Goal: Find specific page/section: Find specific page/section

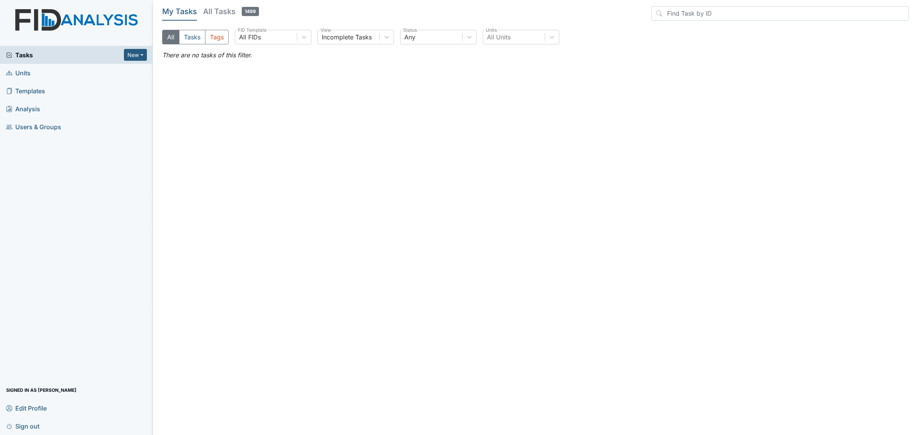
click at [62, 75] on link "Units" at bounding box center [76, 73] width 153 height 18
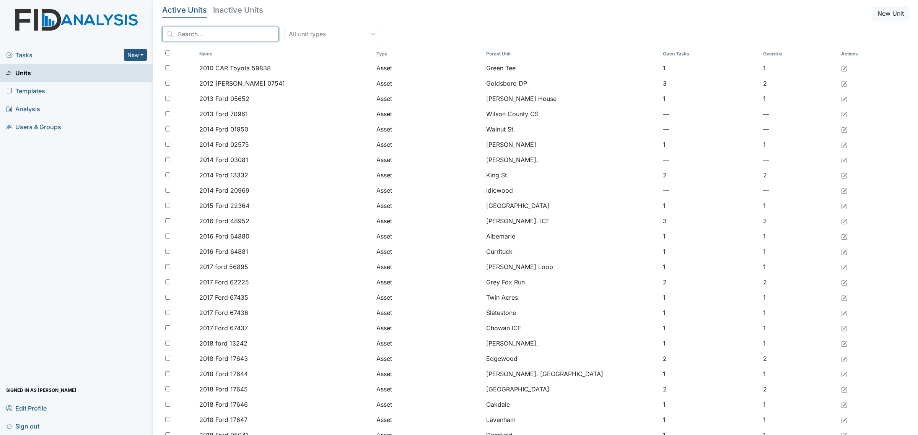
click at [228, 31] on input "search" at bounding box center [220, 34] width 116 height 15
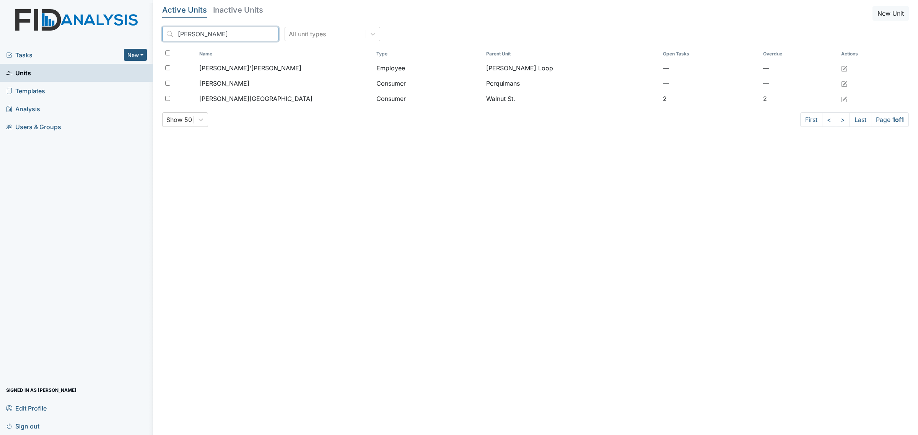
drag, startPoint x: 152, startPoint y: 37, endPoint x: 68, endPoint y: 37, distance: 84.2
click at [68, 37] on div "Tasks New Form Inspection Document Bundle Units Templates Analysis Users & Grou…" at bounding box center [459, 217] width 918 height 435
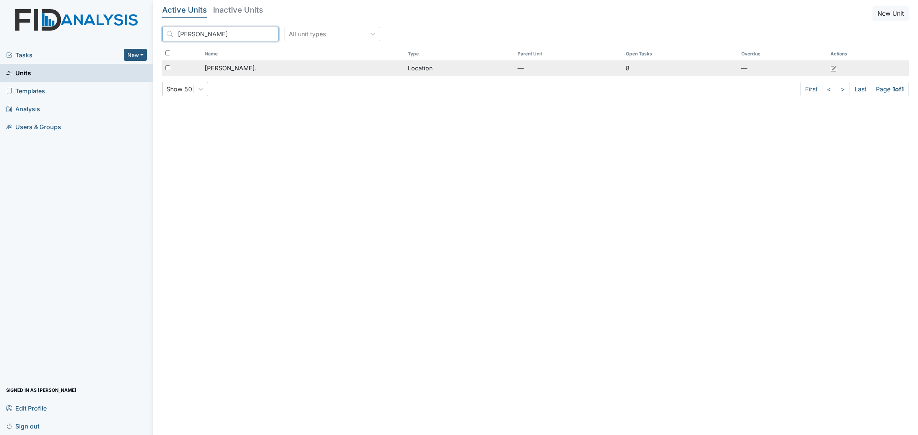
type input "dix"
click at [265, 73] on div "Dixon Rd." at bounding box center [303, 68] width 197 height 9
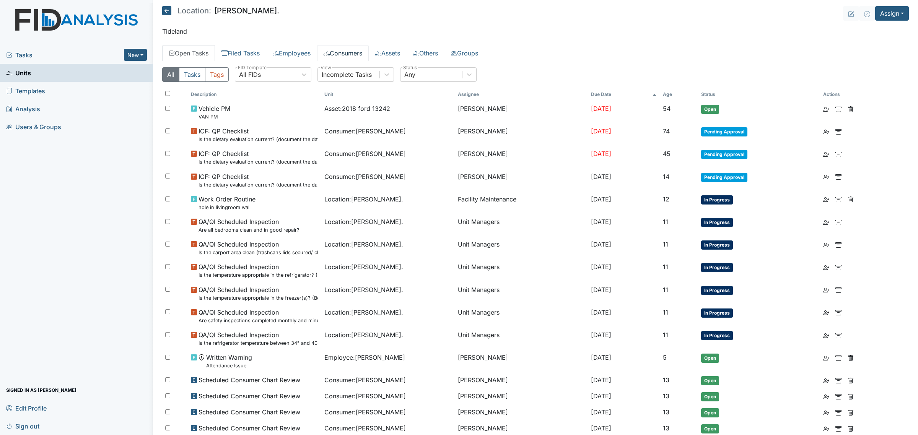
click at [346, 52] on link "Consumers" at bounding box center [343, 53] width 52 height 16
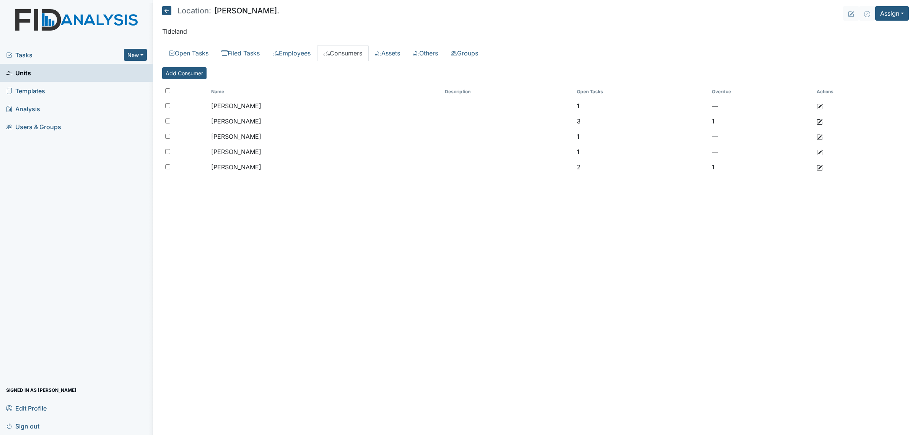
click at [169, 10] on icon at bounding box center [166, 10] width 9 height 9
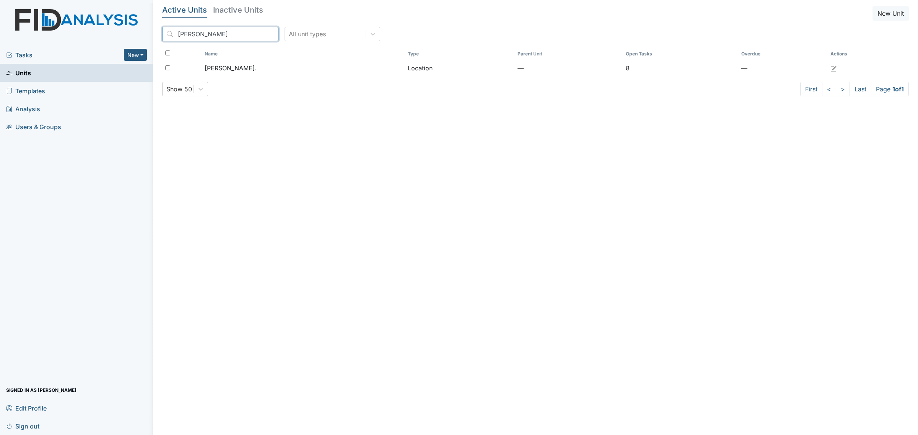
click at [254, 35] on input "dix" at bounding box center [220, 34] width 116 height 15
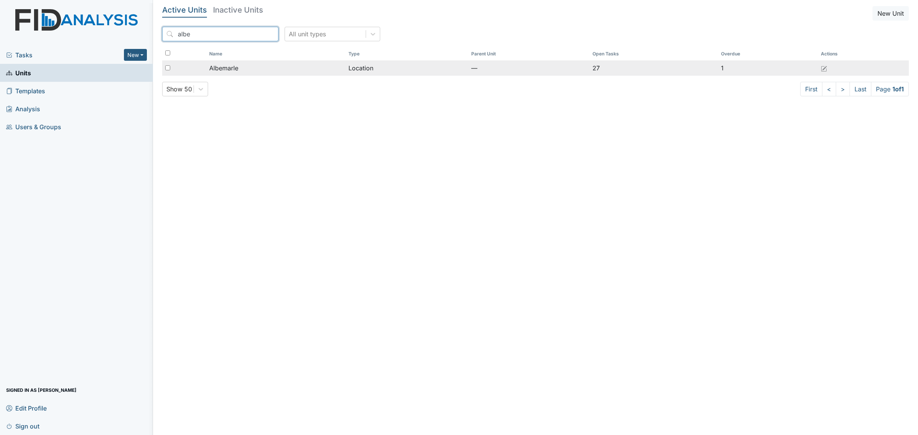
type input "albe"
click at [278, 64] on div "Albemarle" at bounding box center [275, 68] width 133 height 9
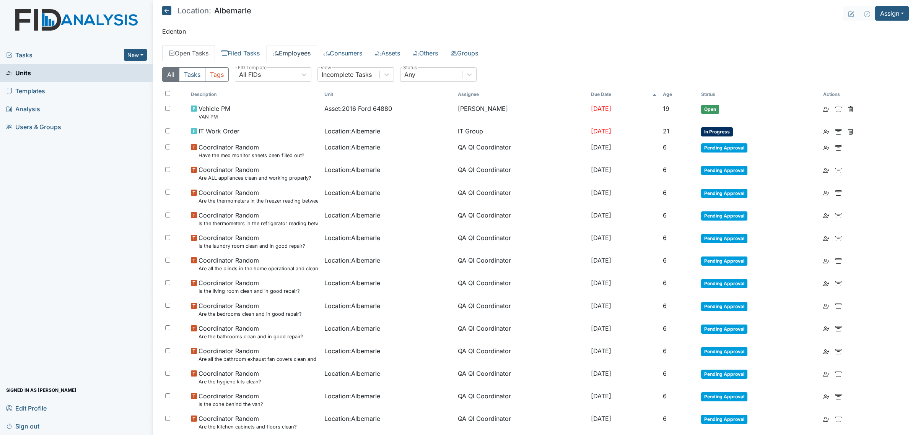
click at [291, 55] on link "Employees" at bounding box center [291, 53] width 51 height 16
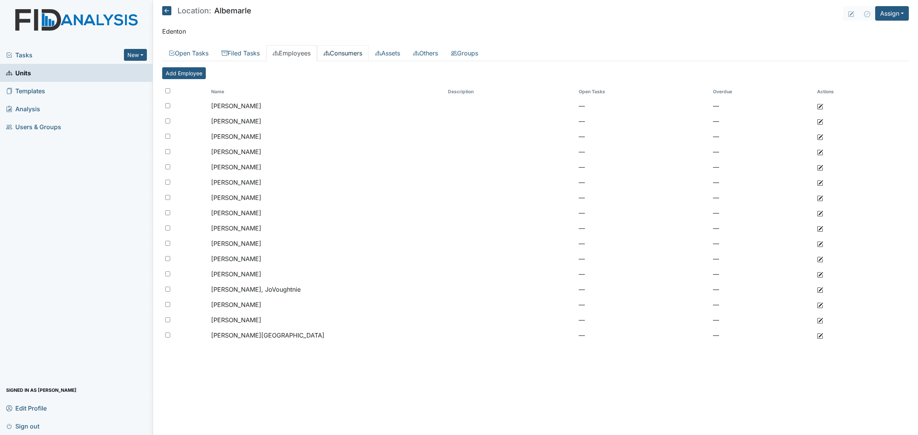
click at [345, 54] on link "Consumers" at bounding box center [343, 53] width 52 height 16
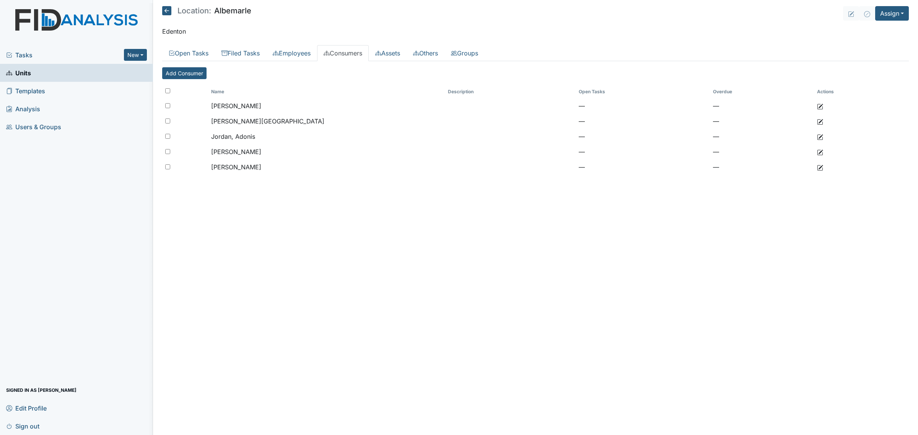
click at [164, 13] on icon at bounding box center [166, 10] width 9 height 9
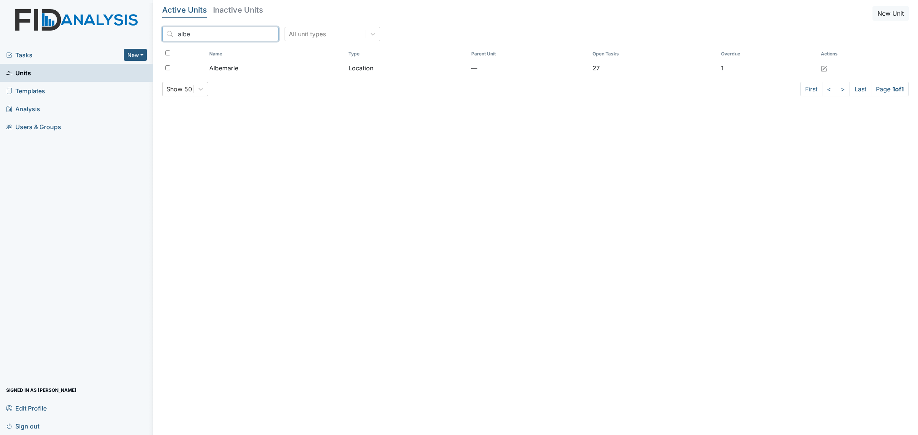
click at [231, 34] on input "albe" at bounding box center [220, 34] width 116 height 15
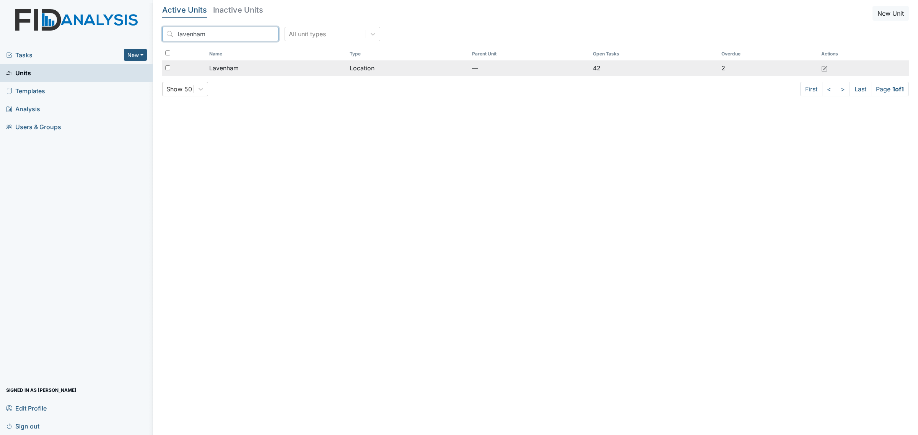
type input "lavenham"
click at [256, 69] on div "Lavenham" at bounding box center [276, 68] width 134 height 9
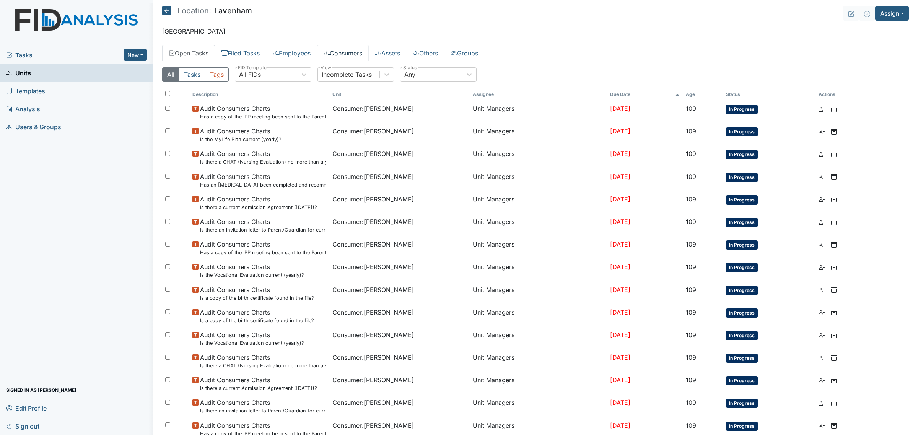
click at [351, 50] on link "Consumers" at bounding box center [343, 53] width 52 height 16
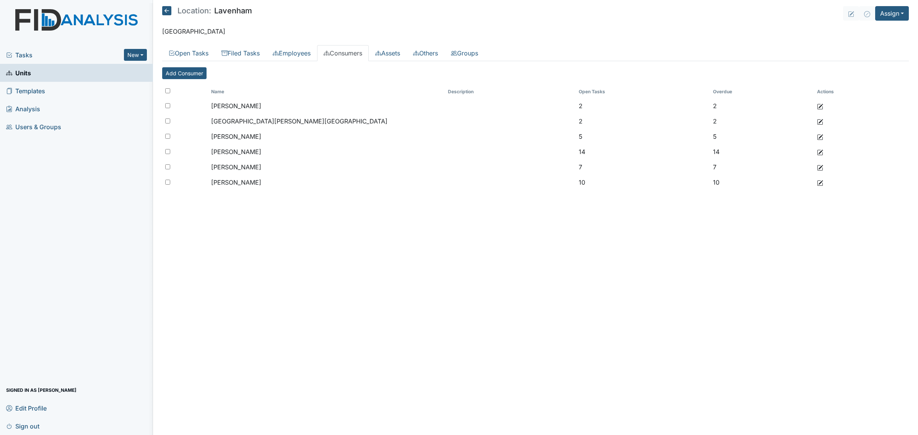
click at [163, 11] on icon at bounding box center [166, 10] width 9 height 9
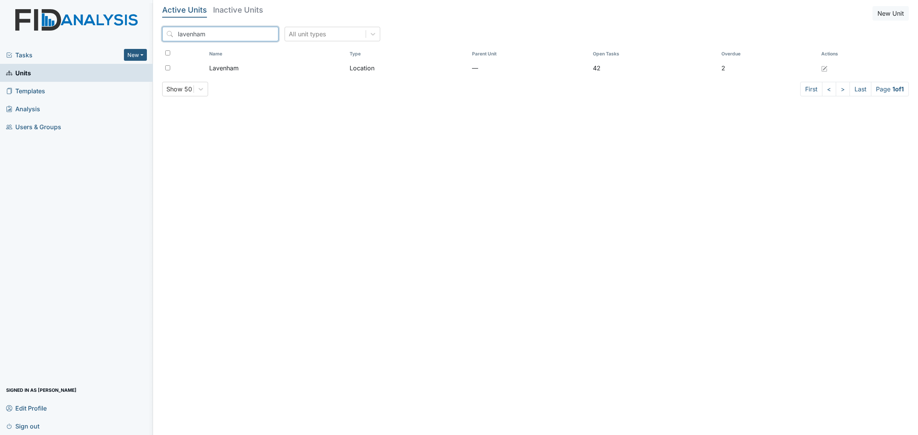
click at [224, 38] on input "lavenham" at bounding box center [220, 34] width 116 height 15
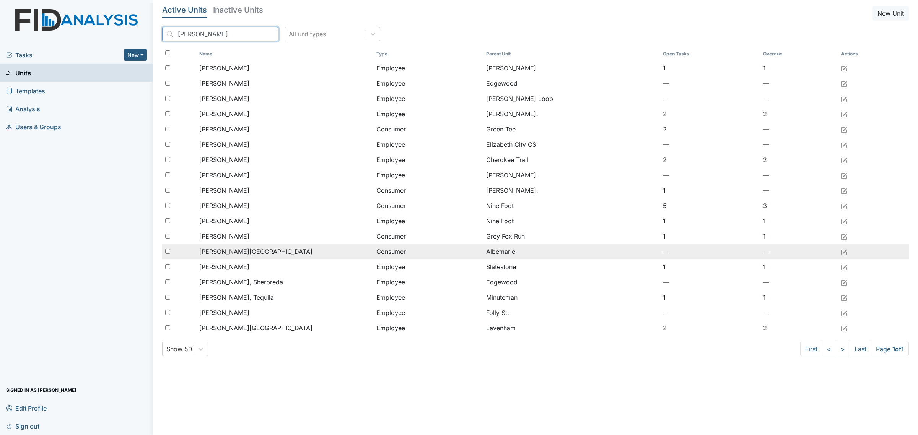
type input "[PERSON_NAME]"
click at [258, 252] on div "[PERSON_NAME][GEOGRAPHIC_DATA]" at bounding box center [284, 251] width 171 height 9
